Goal: Information Seeking & Learning: Learn about a topic

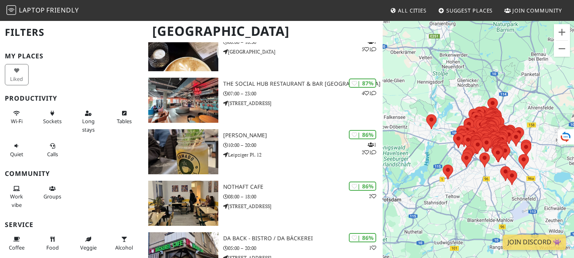
scroll to position [515, 0]
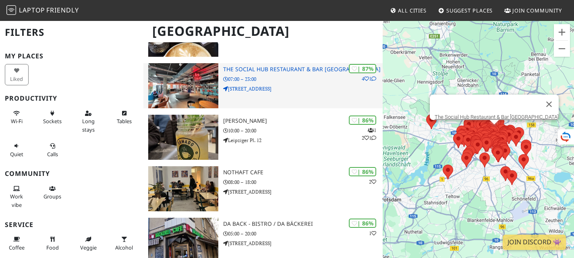
click at [306, 70] on div "| 87% 4 1 The Social Hub Restaurant & Bar Berlin 07:00 – 23:00 Schicklerstraße …" at bounding box center [302, 85] width 159 height 45
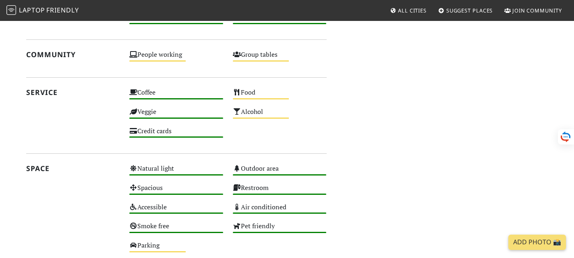
scroll to position [693, 0]
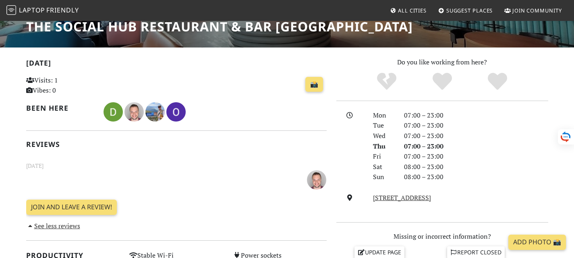
scroll to position [134, 0]
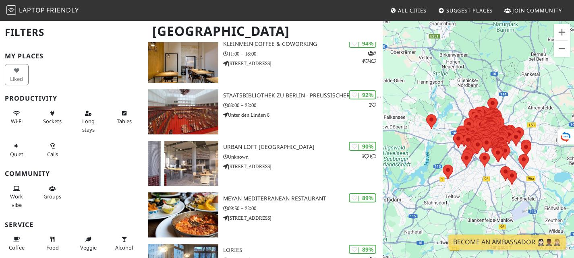
scroll to position [145, 0]
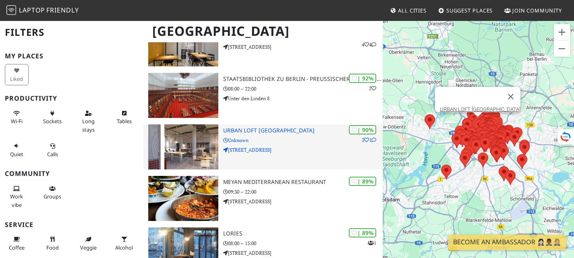
click at [372, 143] on icon at bounding box center [373, 140] width 5 height 5
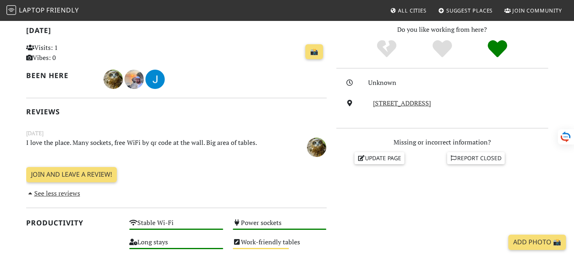
scroll to position [193, 0]
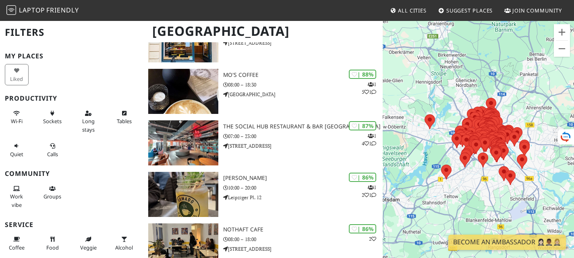
scroll to position [467, 0]
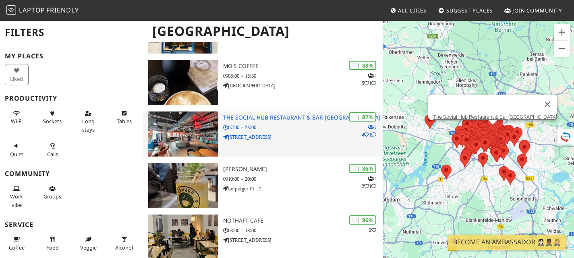
click at [341, 121] on h3 "The Social Hub Restaurant & Bar [GEOGRAPHIC_DATA]" at bounding box center [302, 117] width 159 height 7
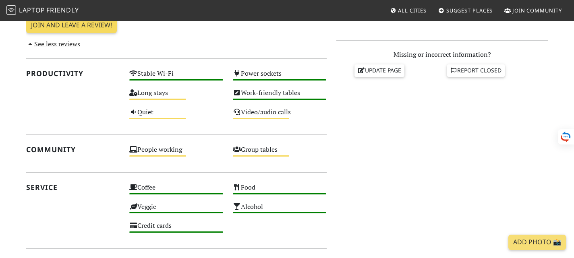
scroll to position [306, 0]
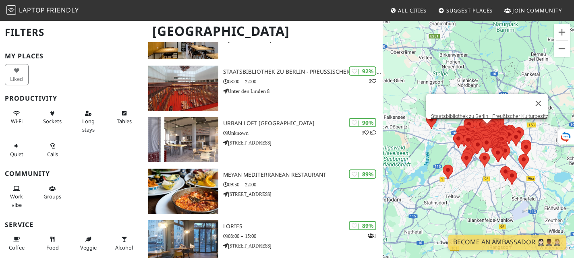
scroll to position [161, 0]
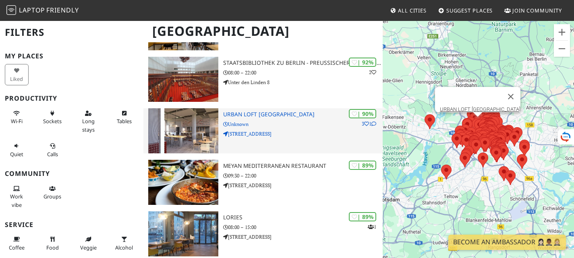
click at [203, 129] on img at bounding box center [183, 130] width 70 height 45
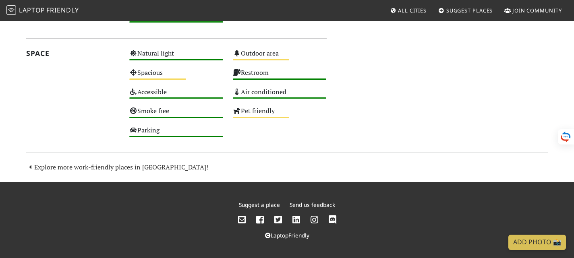
scroll to position [548, 0]
